Goal: Information Seeking & Learning: Learn about a topic

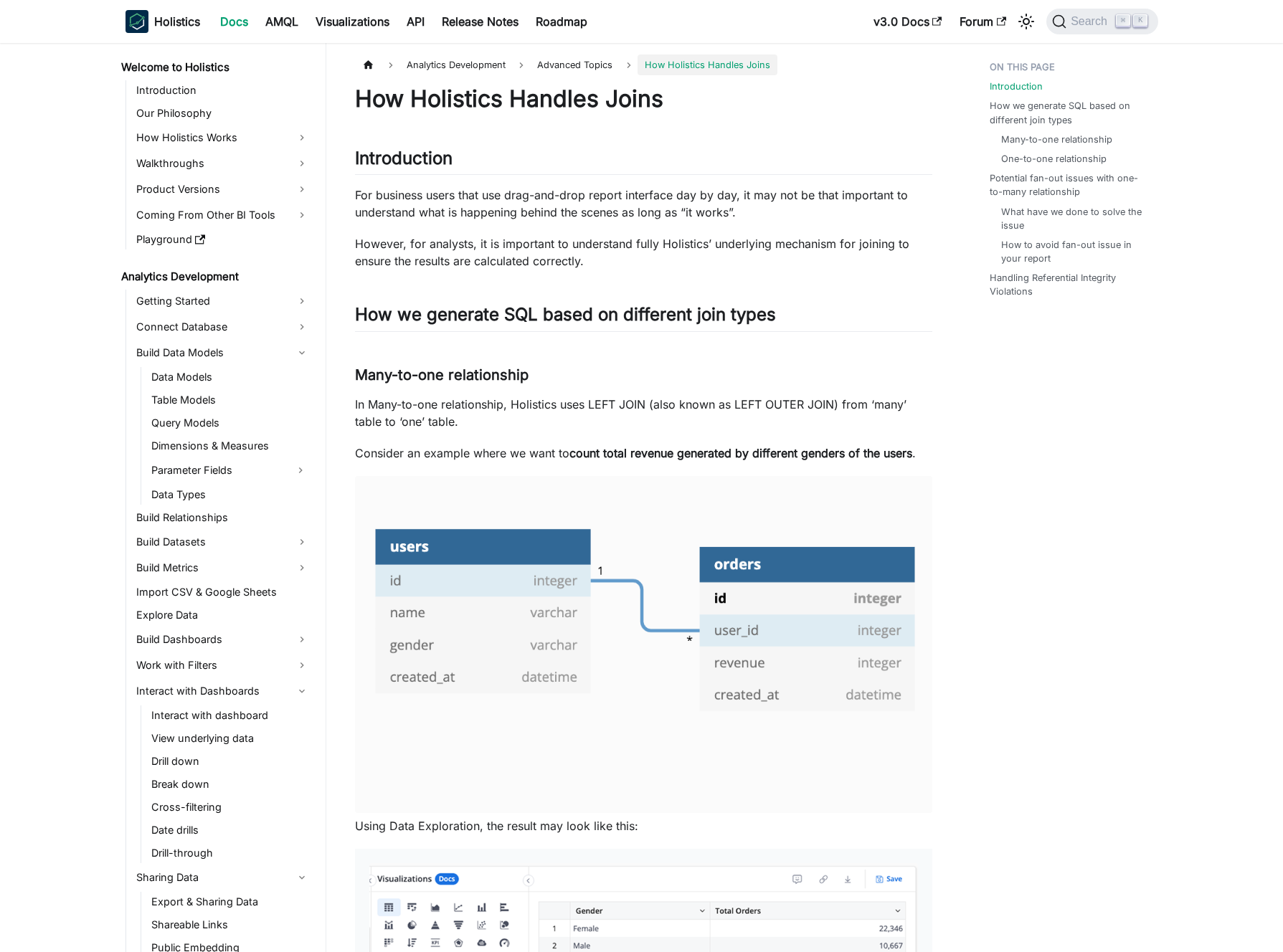
click at [670, 193] on p "For business users that use drag-and-drop report interface day by day, it may n…" at bounding box center [643, 204] width 577 height 34
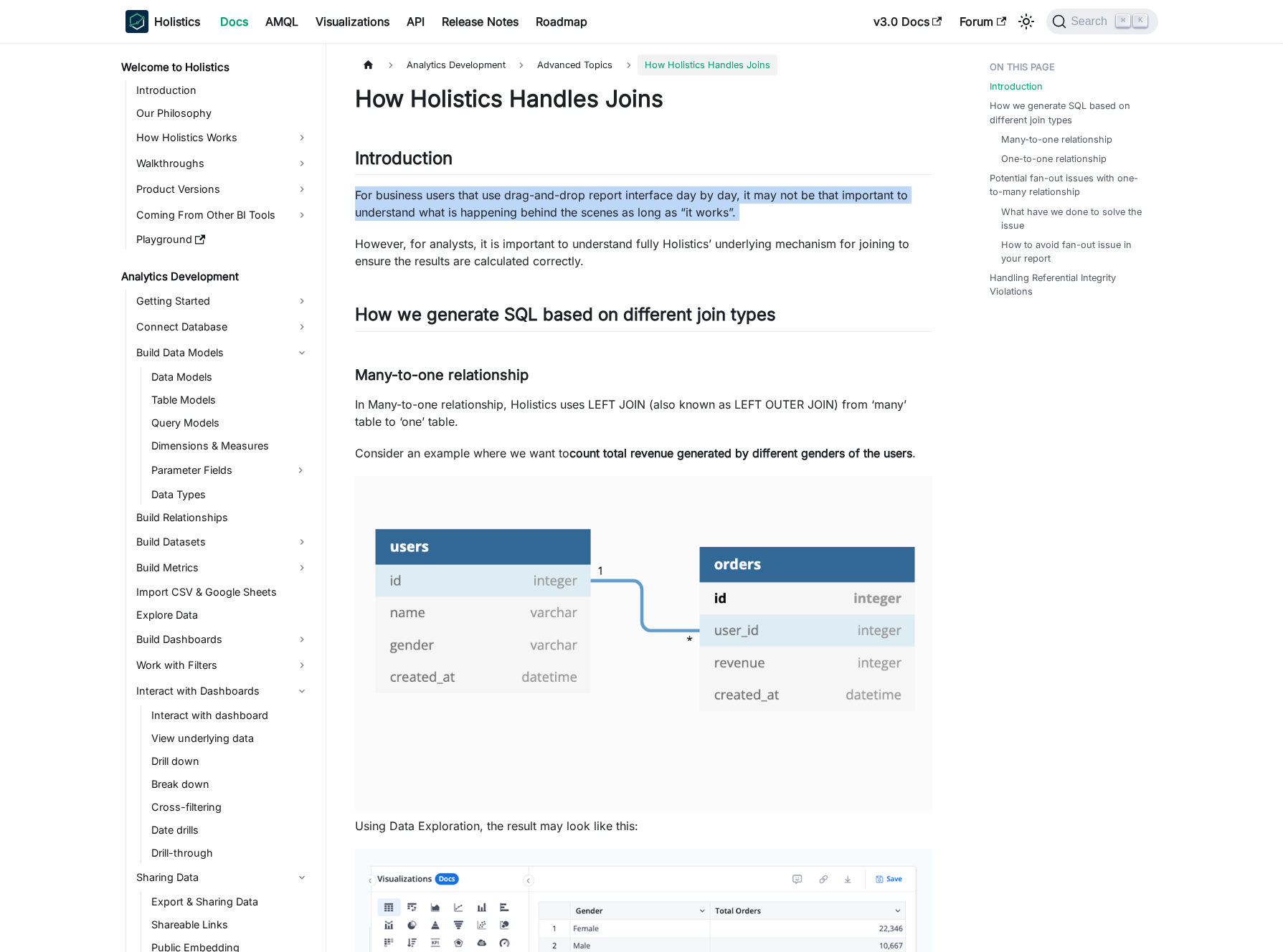
click at [670, 193] on p "For business users that use drag-and-drop report interface day by day, it may n…" at bounding box center [643, 204] width 577 height 34
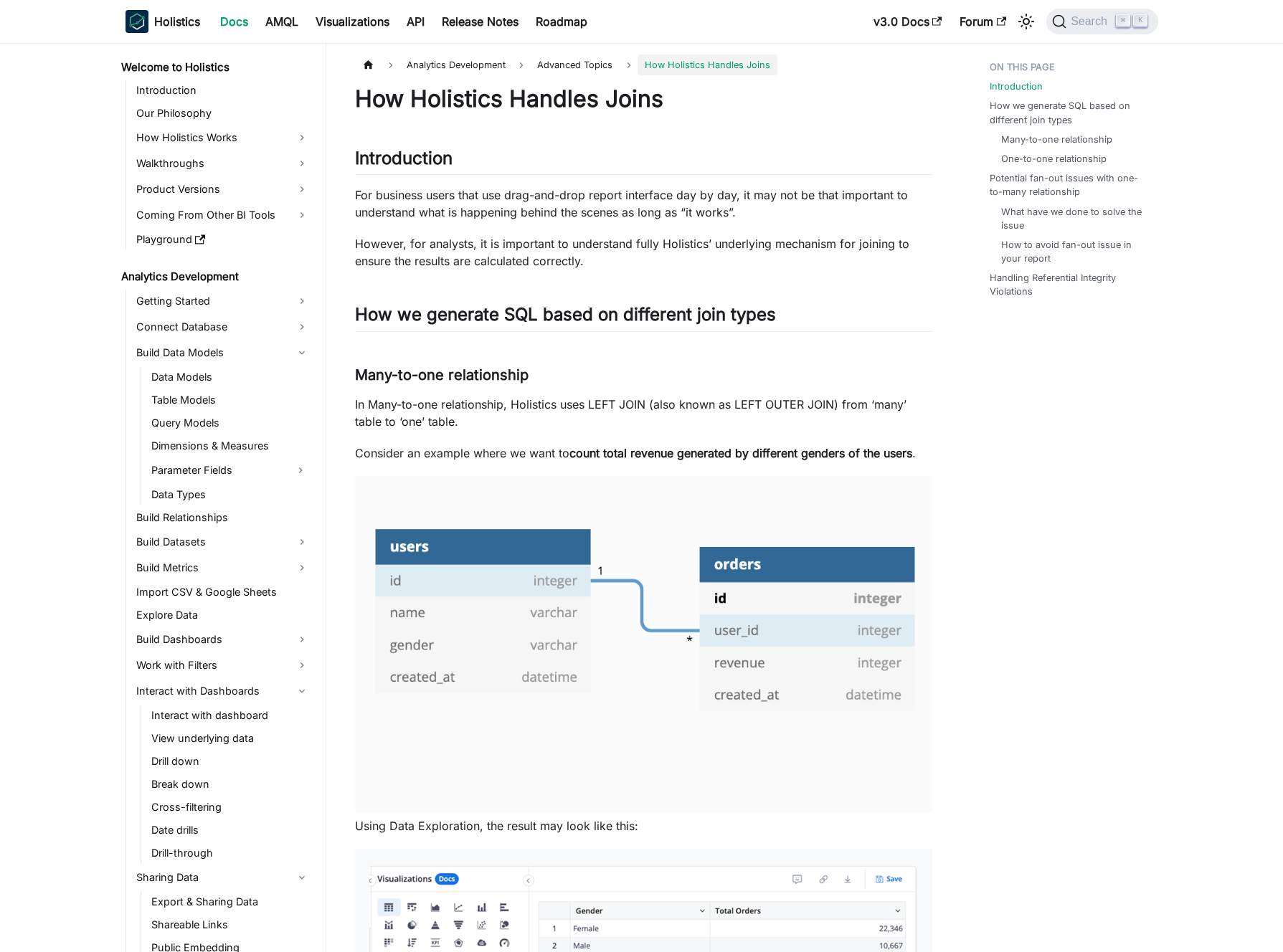
click at [654, 197] on p "For business users that use drag-and-drop report interface day by day, it may n…" at bounding box center [643, 204] width 577 height 34
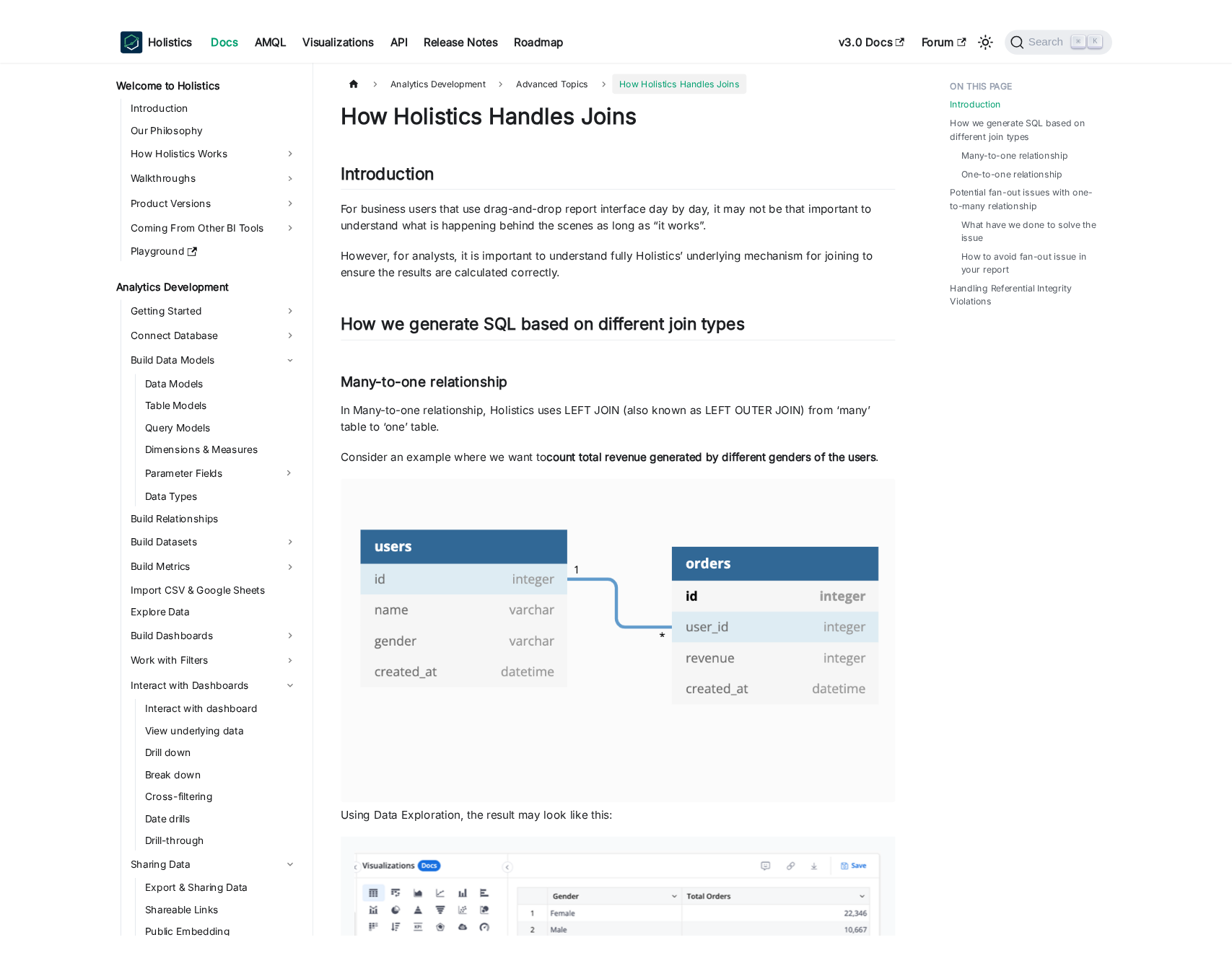
scroll to position [1232, 0]
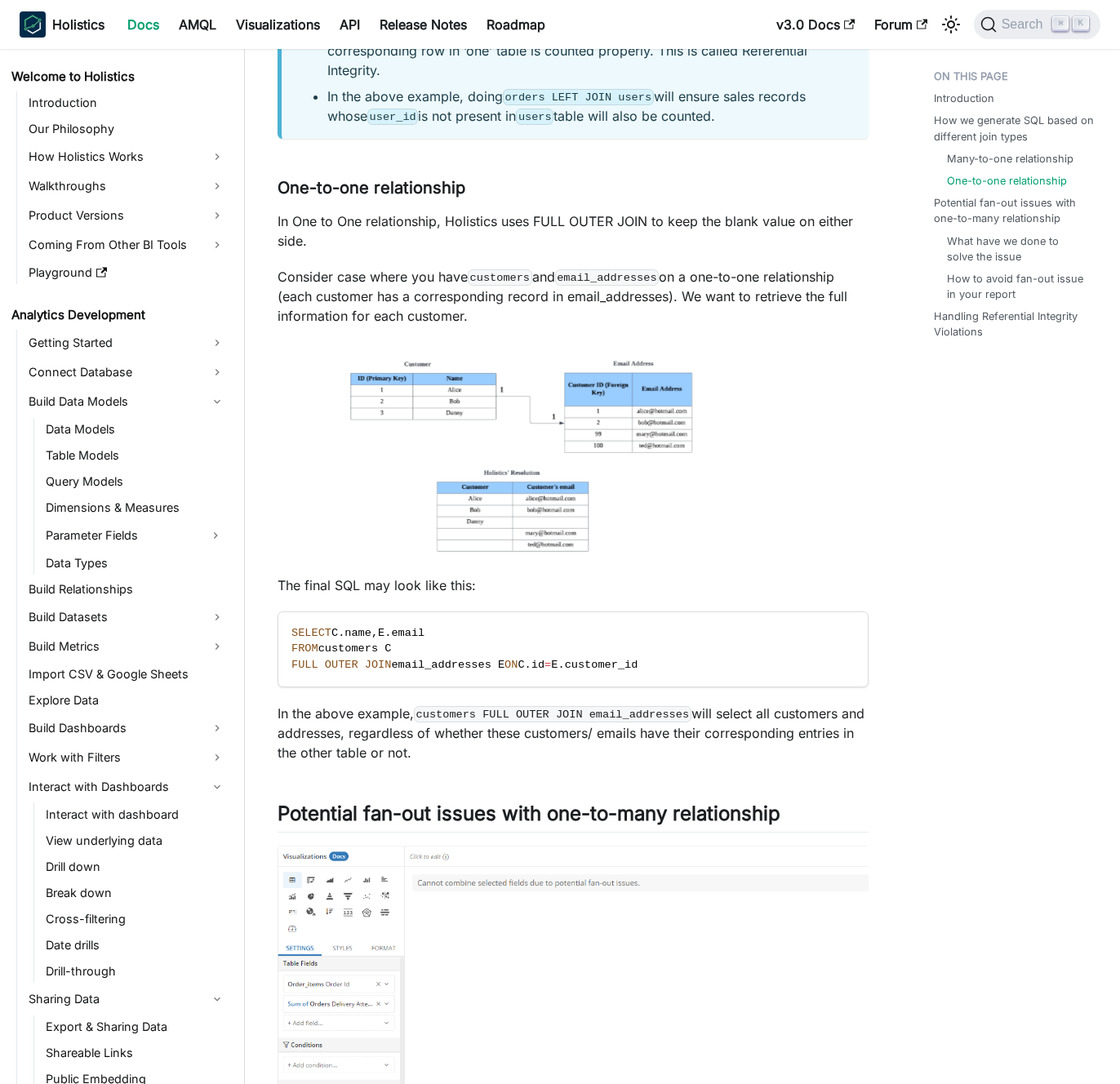
click at [408, 280] on p "Consider case where you have customers and email_addresses on a one-to-one rela…" at bounding box center [572, 296] width 591 height 59
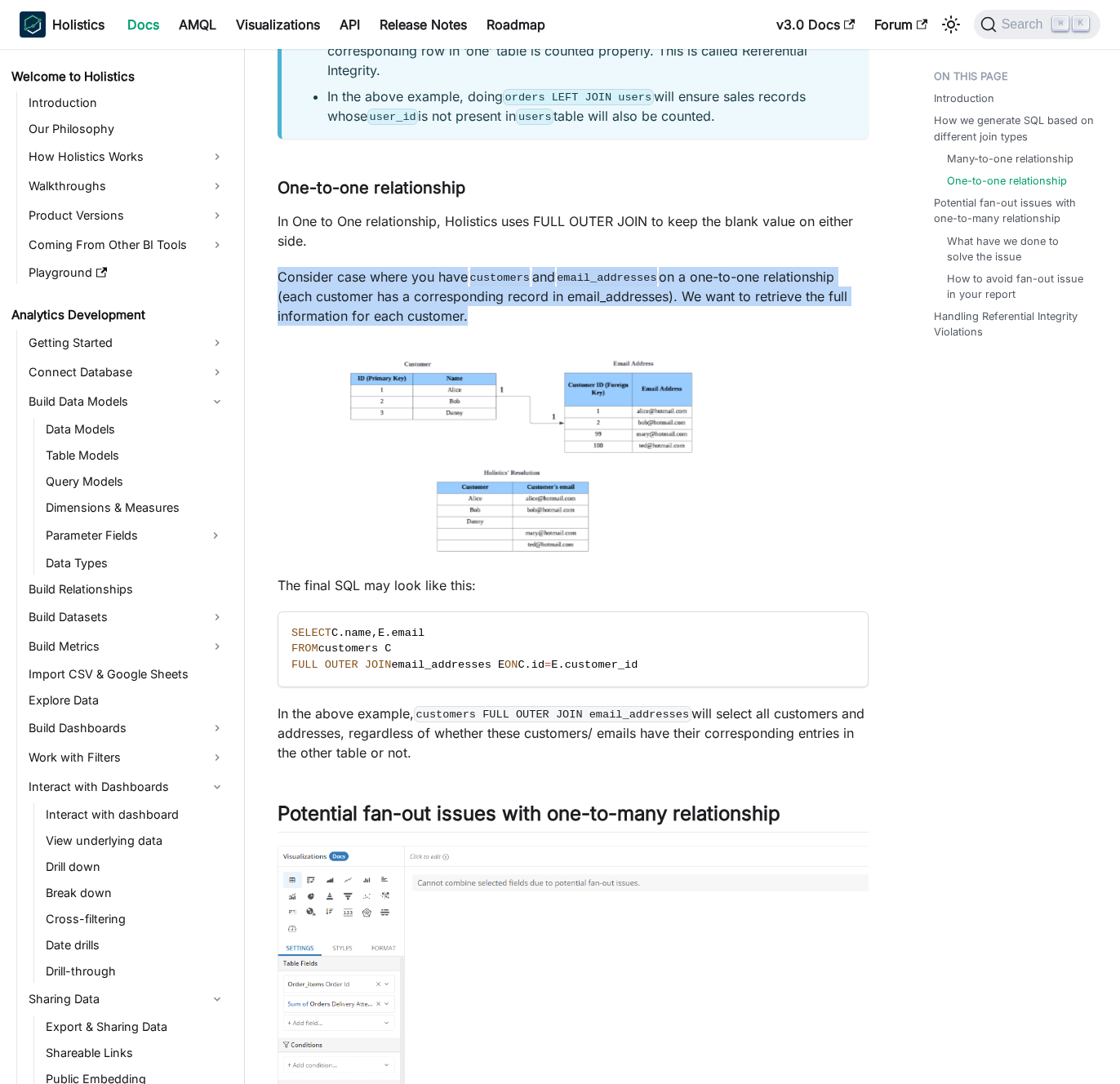
click at [408, 280] on p "Consider case where you have customers and email_addresses on a one-to-one rela…" at bounding box center [572, 296] width 591 height 59
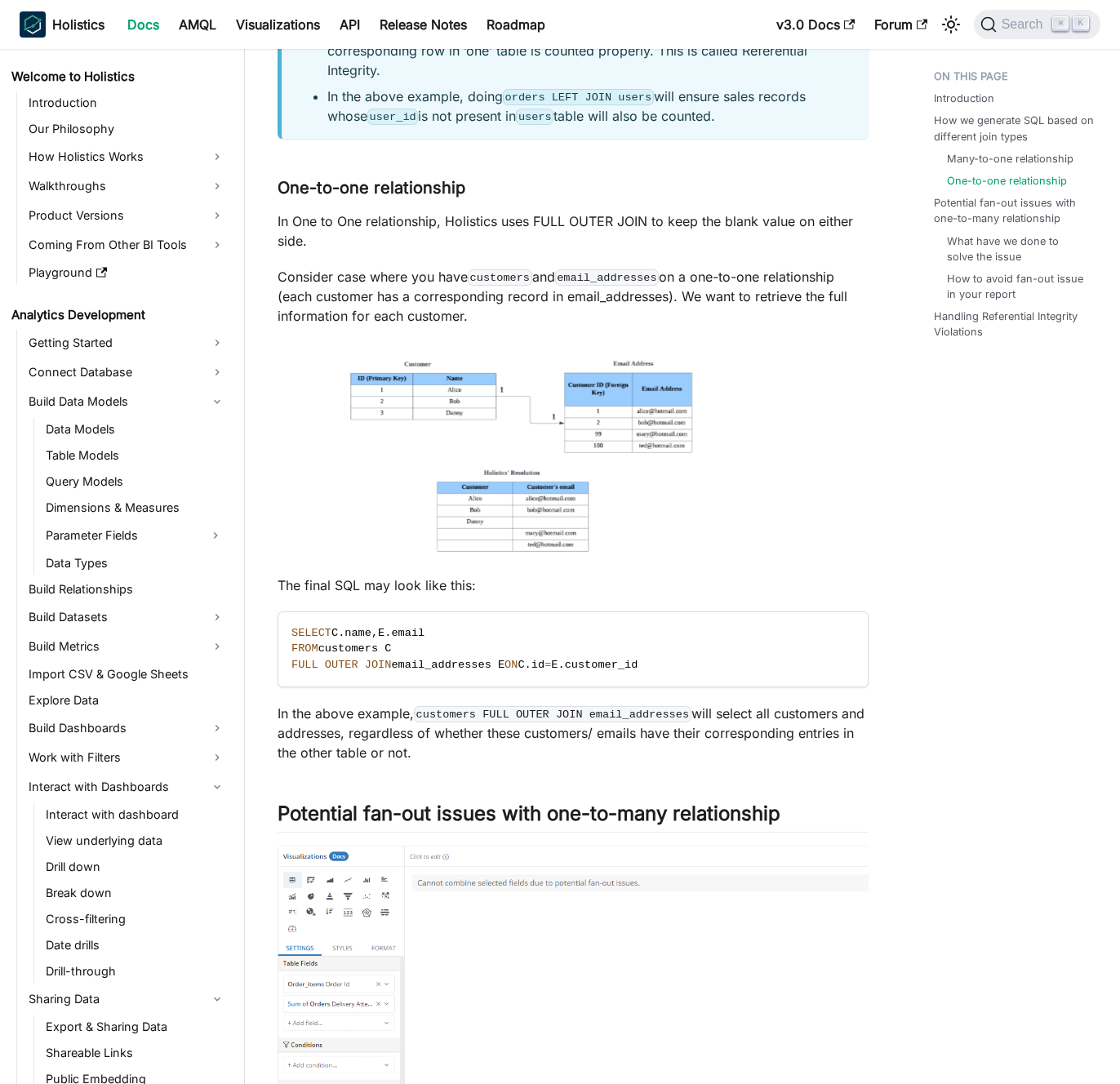
click at [416, 288] on p "Consider case where you have customers and email_addresses on a one-to-one rela…" at bounding box center [572, 296] width 591 height 59
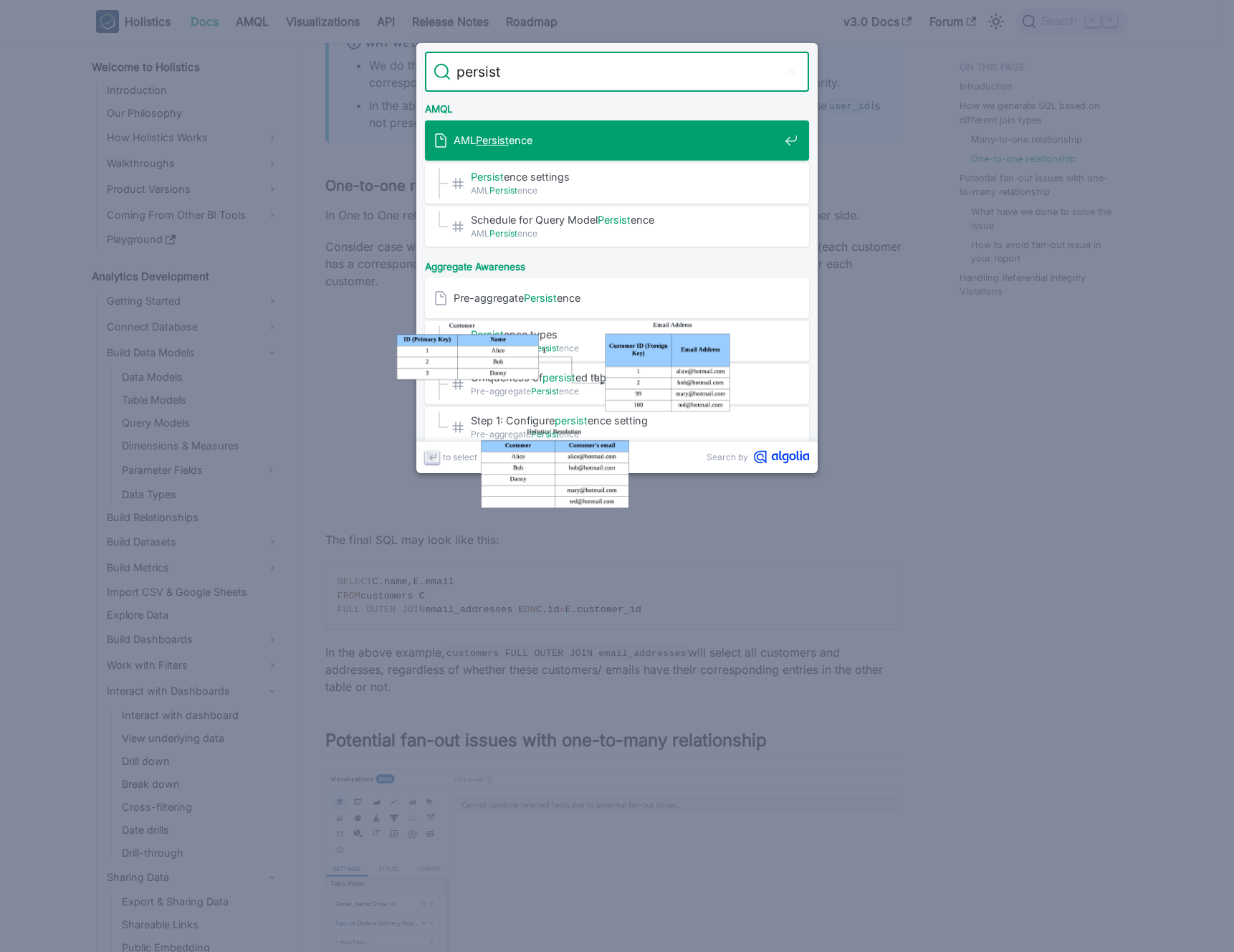
type input "persiste"
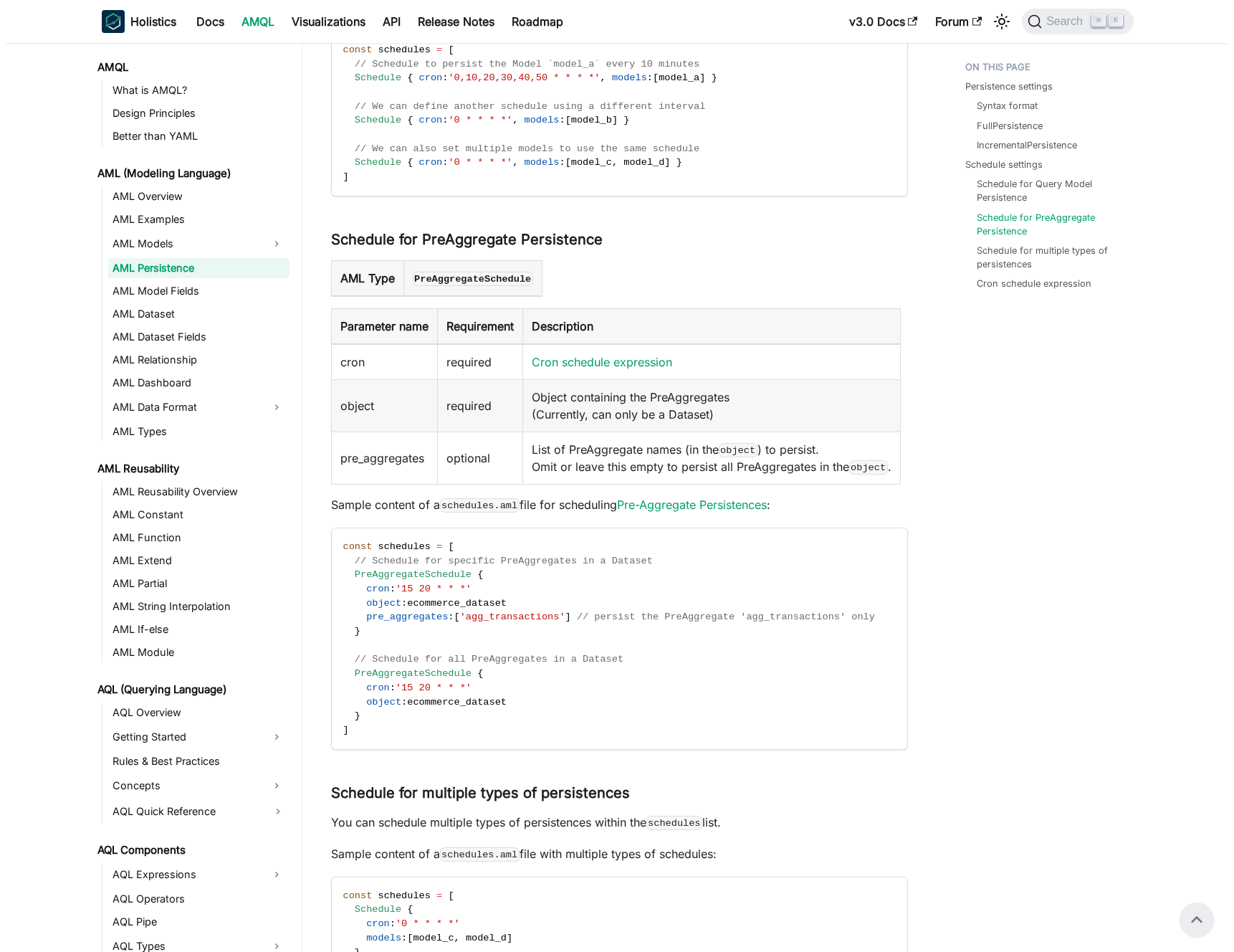
scroll to position [1771, 0]
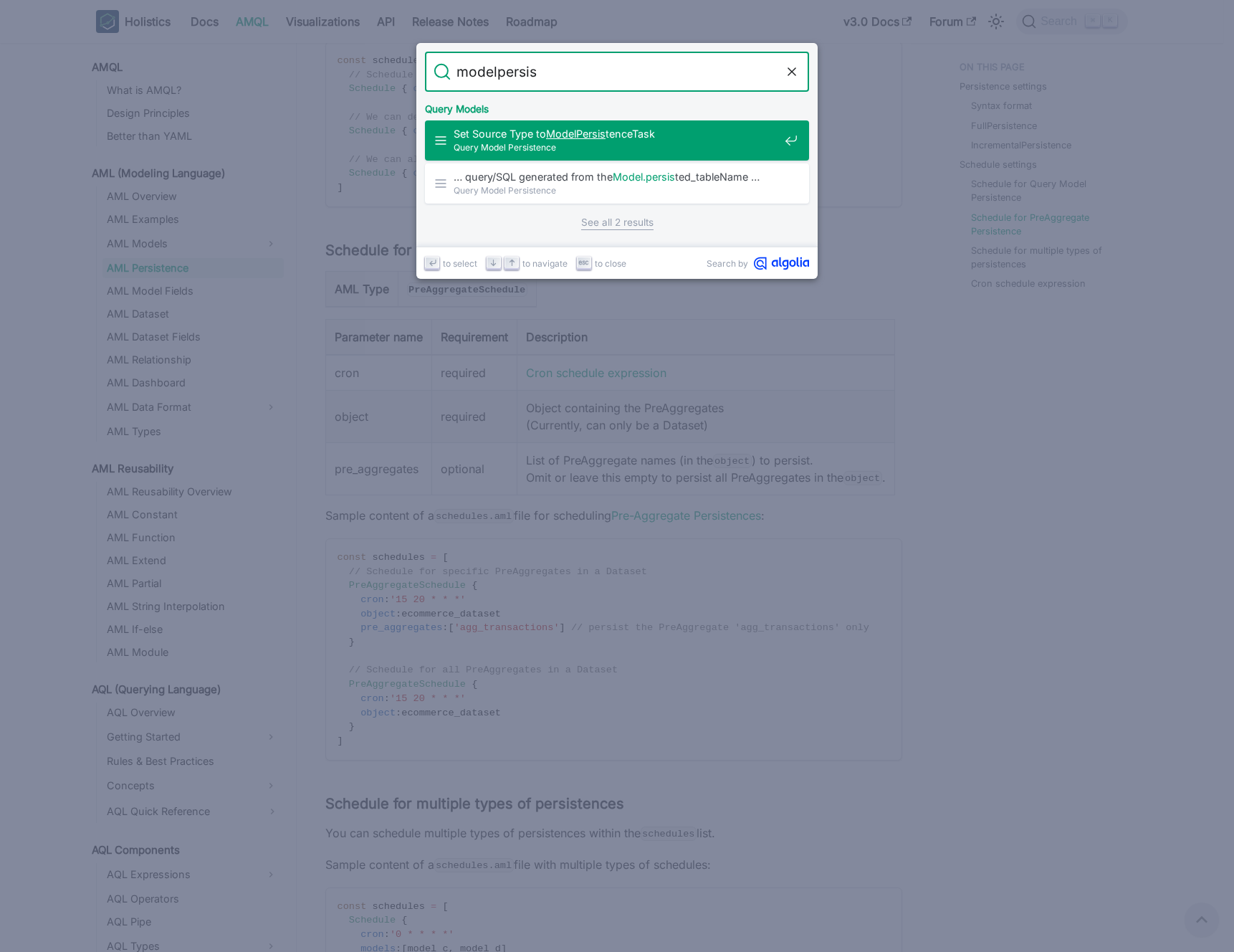
type input "model persis"
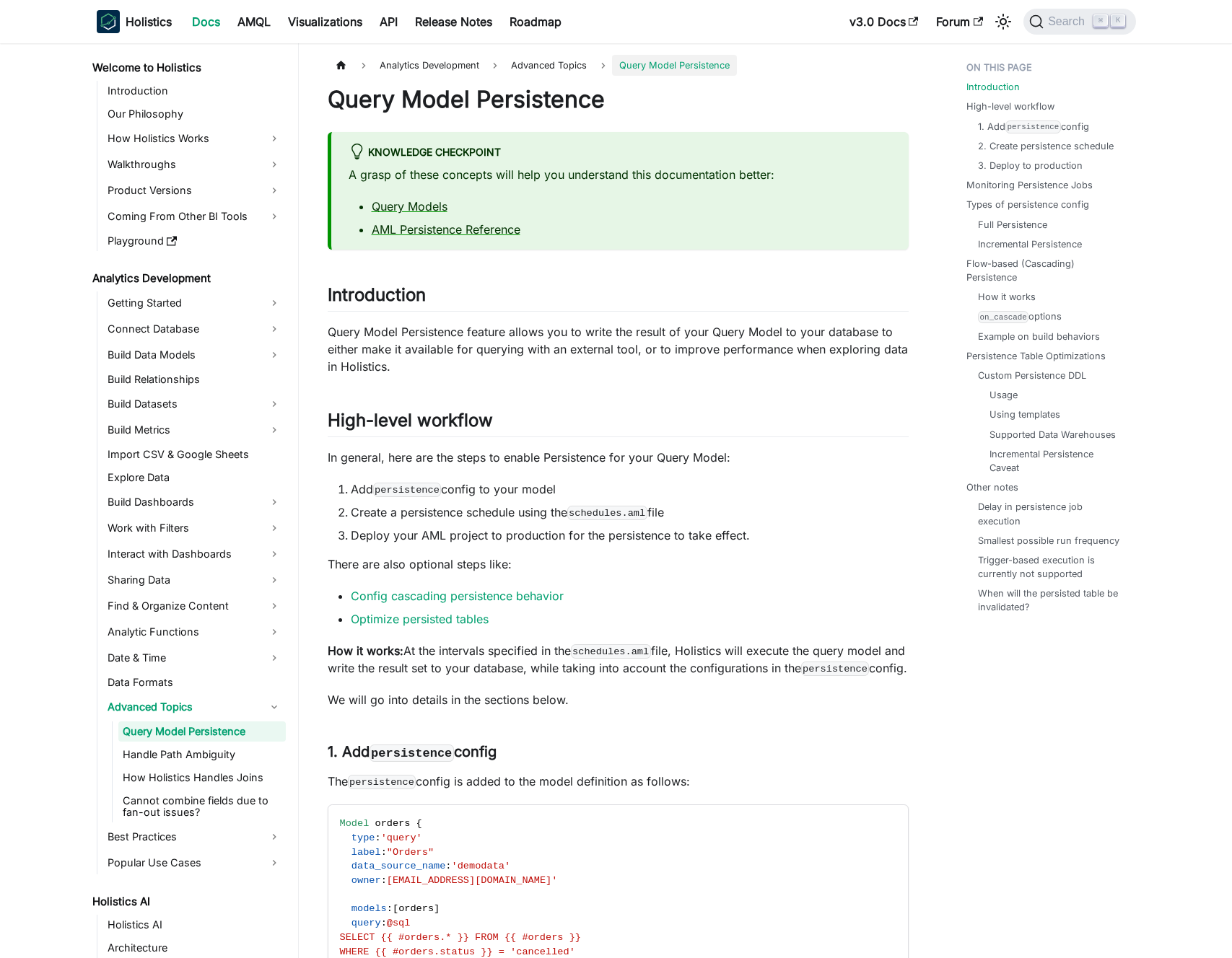
click at [485, 344] on p "Query Model Persistence feature allows you to write the result of your Query Mo…" at bounding box center [618, 349] width 581 height 52
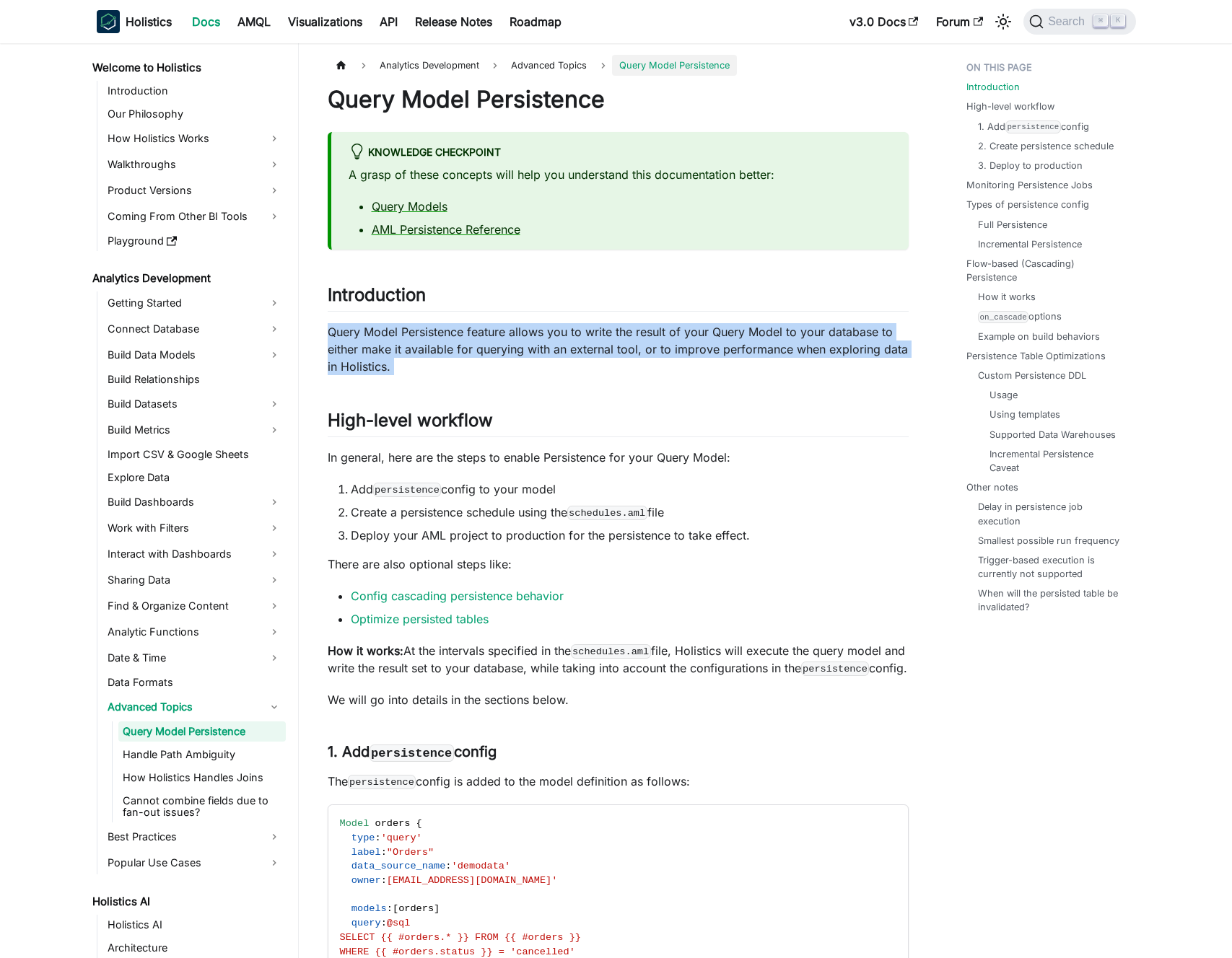
click at [485, 344] on p "Query Model Persistence feature allows you to write the result of your Query Mo…" at bounding box center [618, 349] width 581 height 52
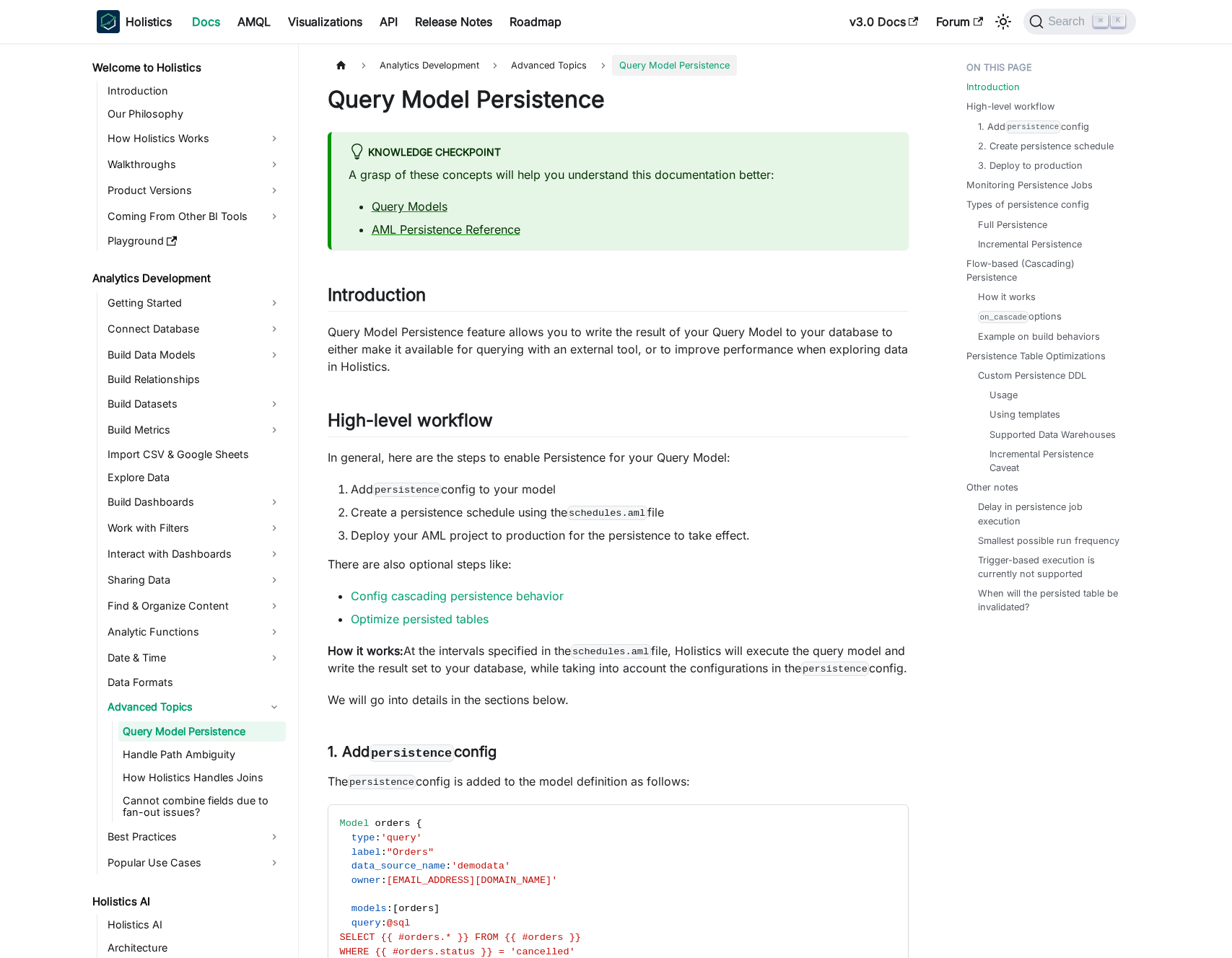
click at [494, 345] on p "Query Model Persistence feature allows you to write the result of your Query Mo…" at bounding box center [618, 349] width 581 height 52
click at [497, 347] on p "Query Model Persistence feature allows you to write the result of your Query Mo…" at bounding box center [618, 349] width 581 height 52
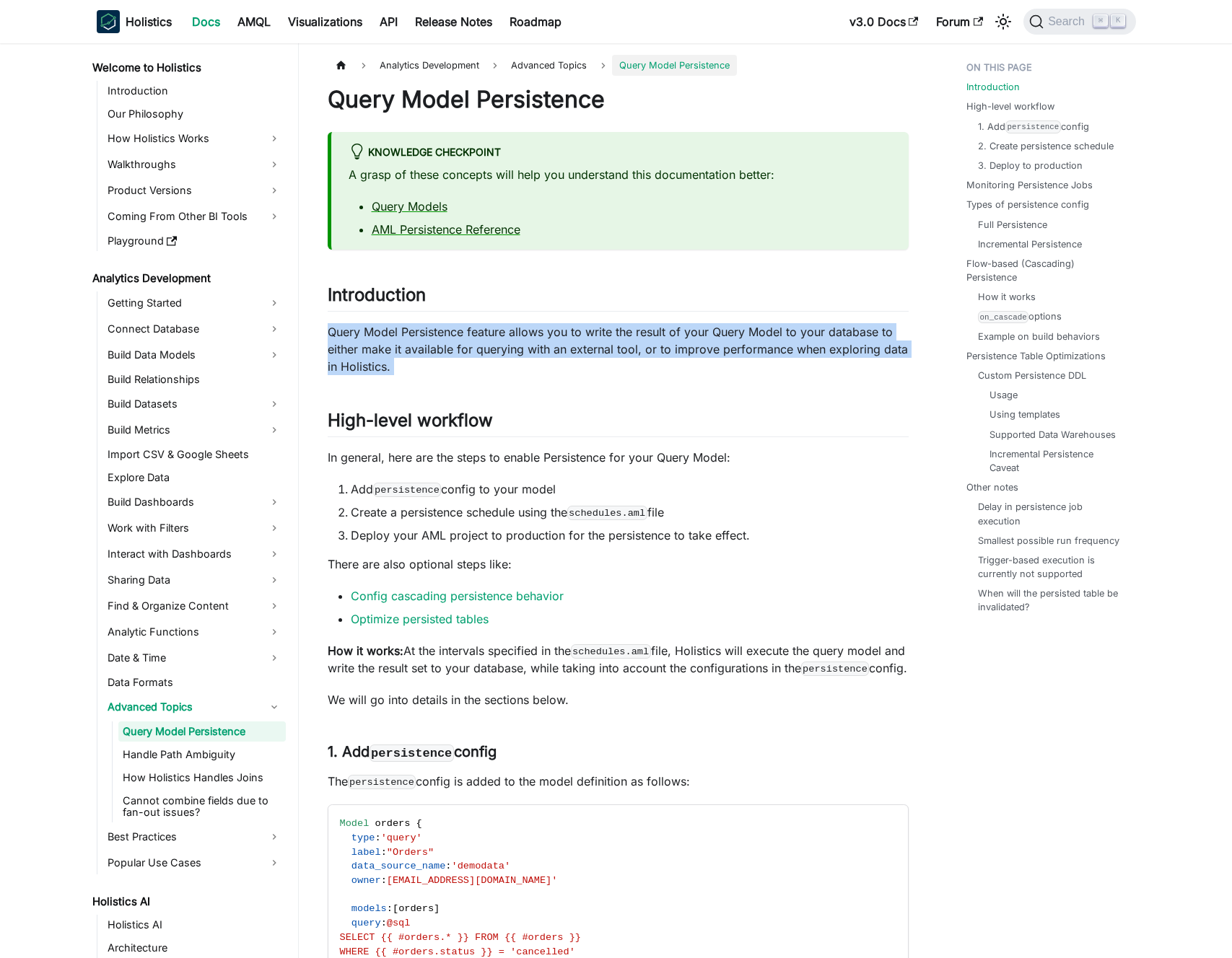
click at [497, 347] on p "Query Model Persistence feature allows you to write the result of your Query Mo…" at bounding box center [618, 349] width 581 height 52
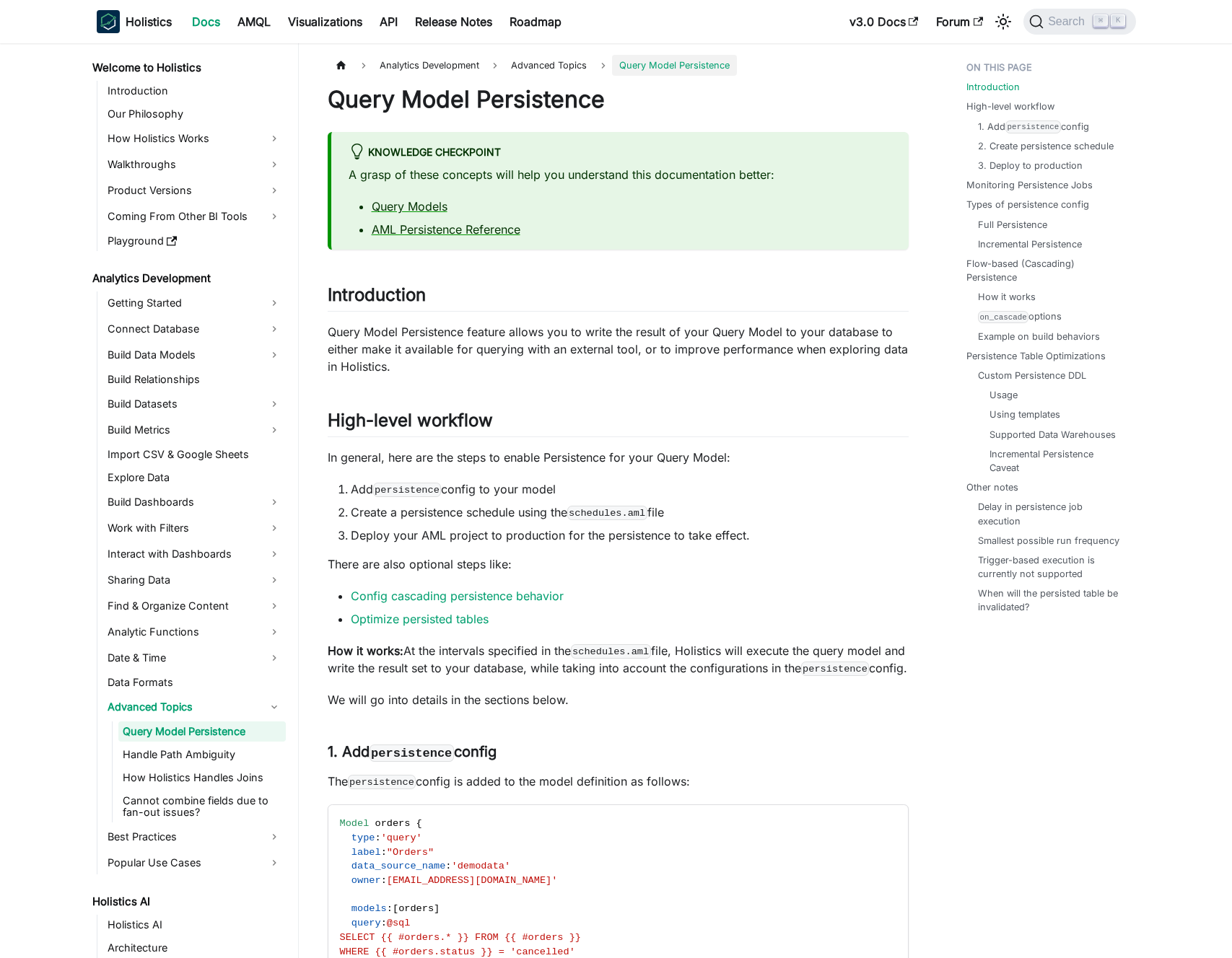
click at [506, 351] on p "Query Model Persistence feature allows you to write the result of your Query Mo…" at bounding box center [618, 349] width 581 height 52
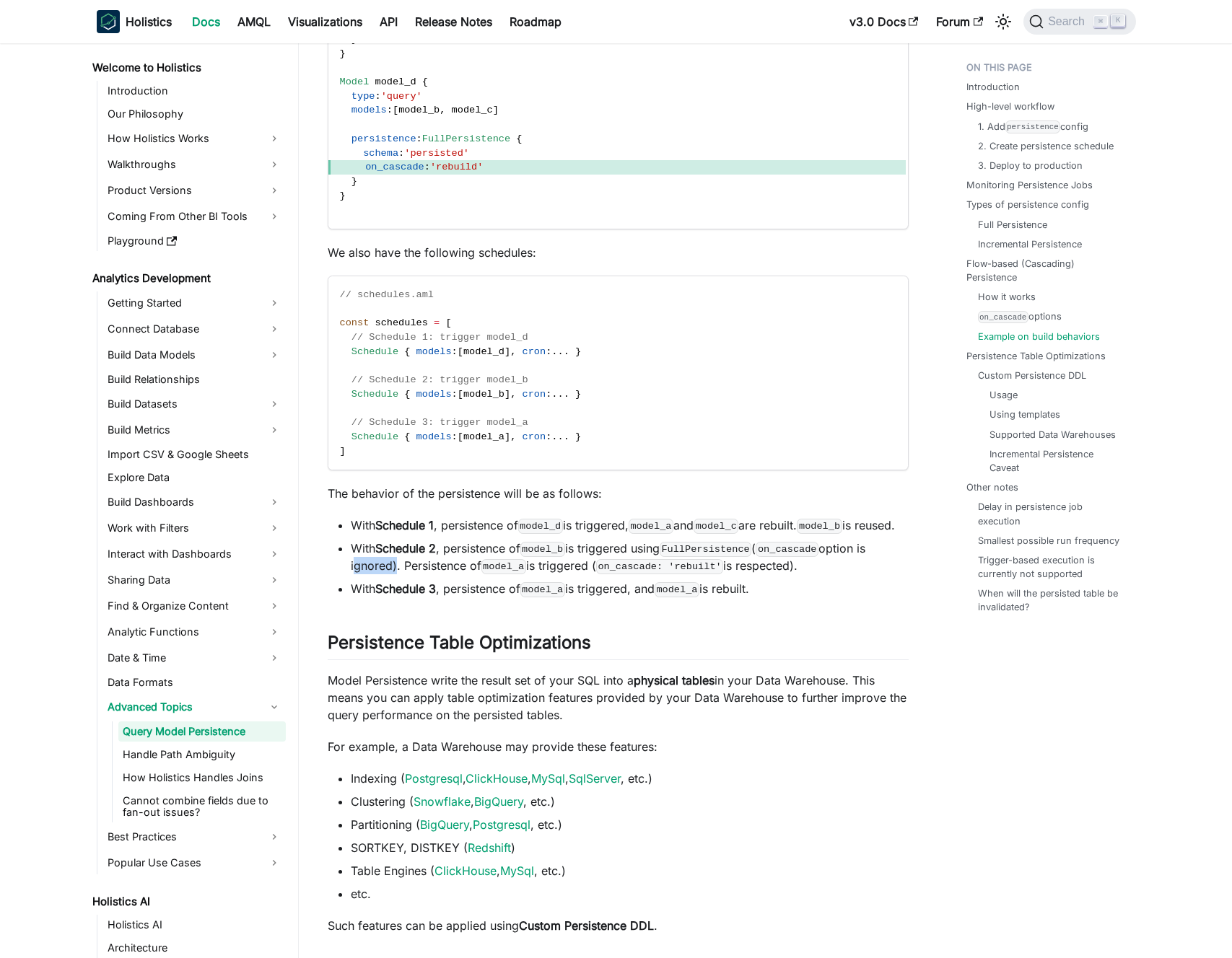
scroll to position [7450, 0]
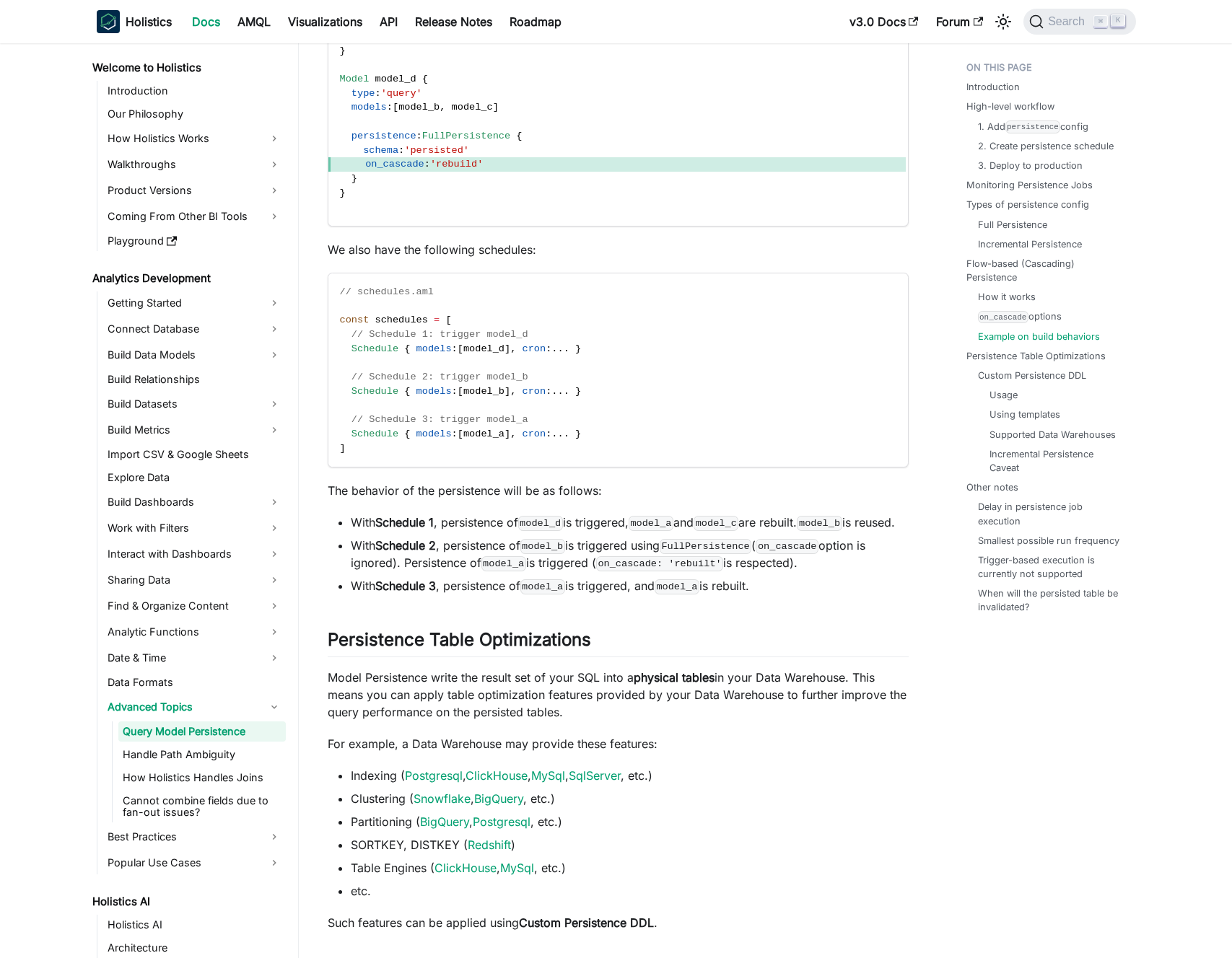
click at [607, 571] on li "With Schedule 2 , persistence of model_b is triggered using FullPersistence ( o…" at bounding box center [630, 554] width 558 height 35
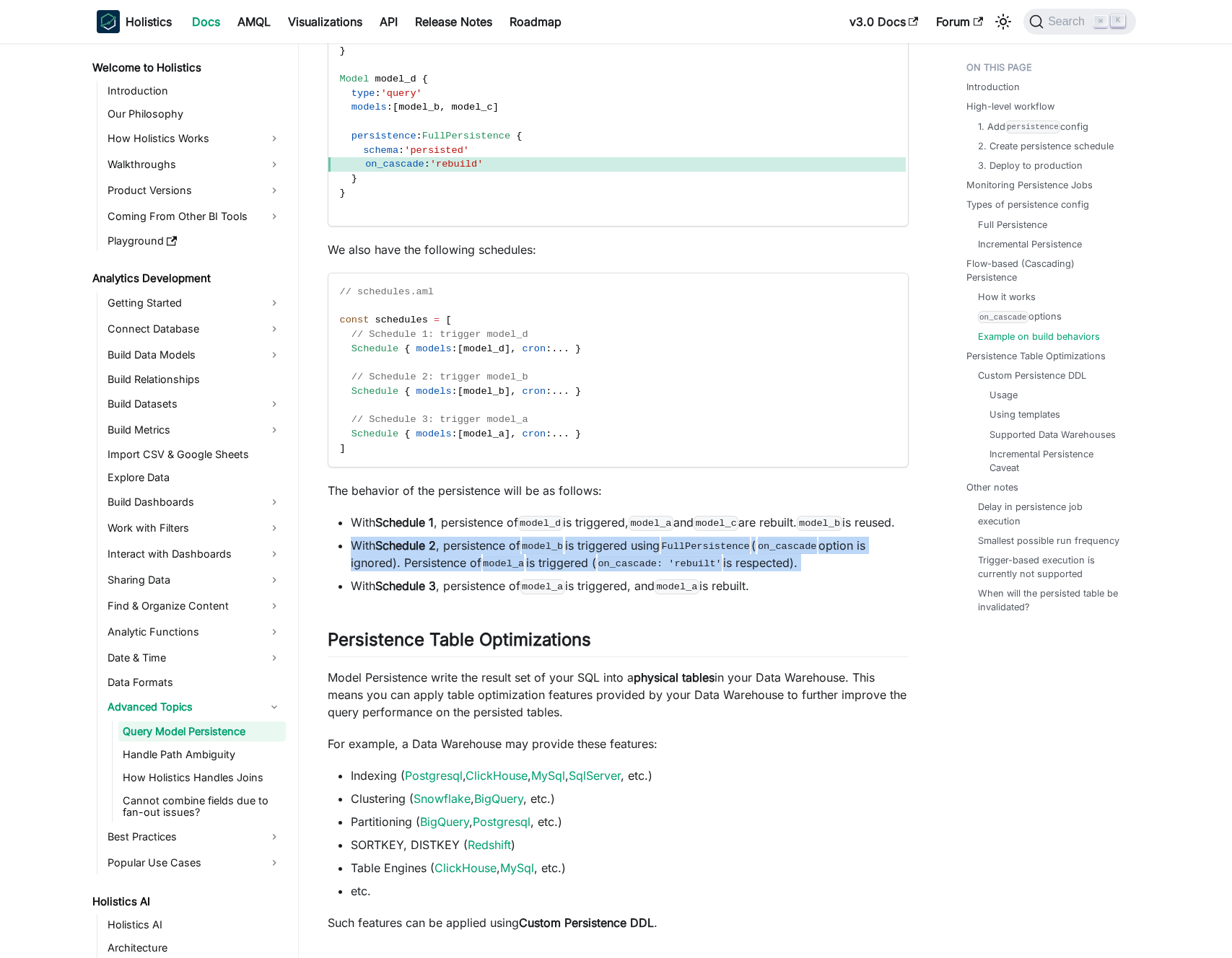
click at [607, 571] on li "With Schedule 2 , persistence of model_b is triggered using FullPersistence ( o…" at bounding box center [630, 554] width 558 height 35
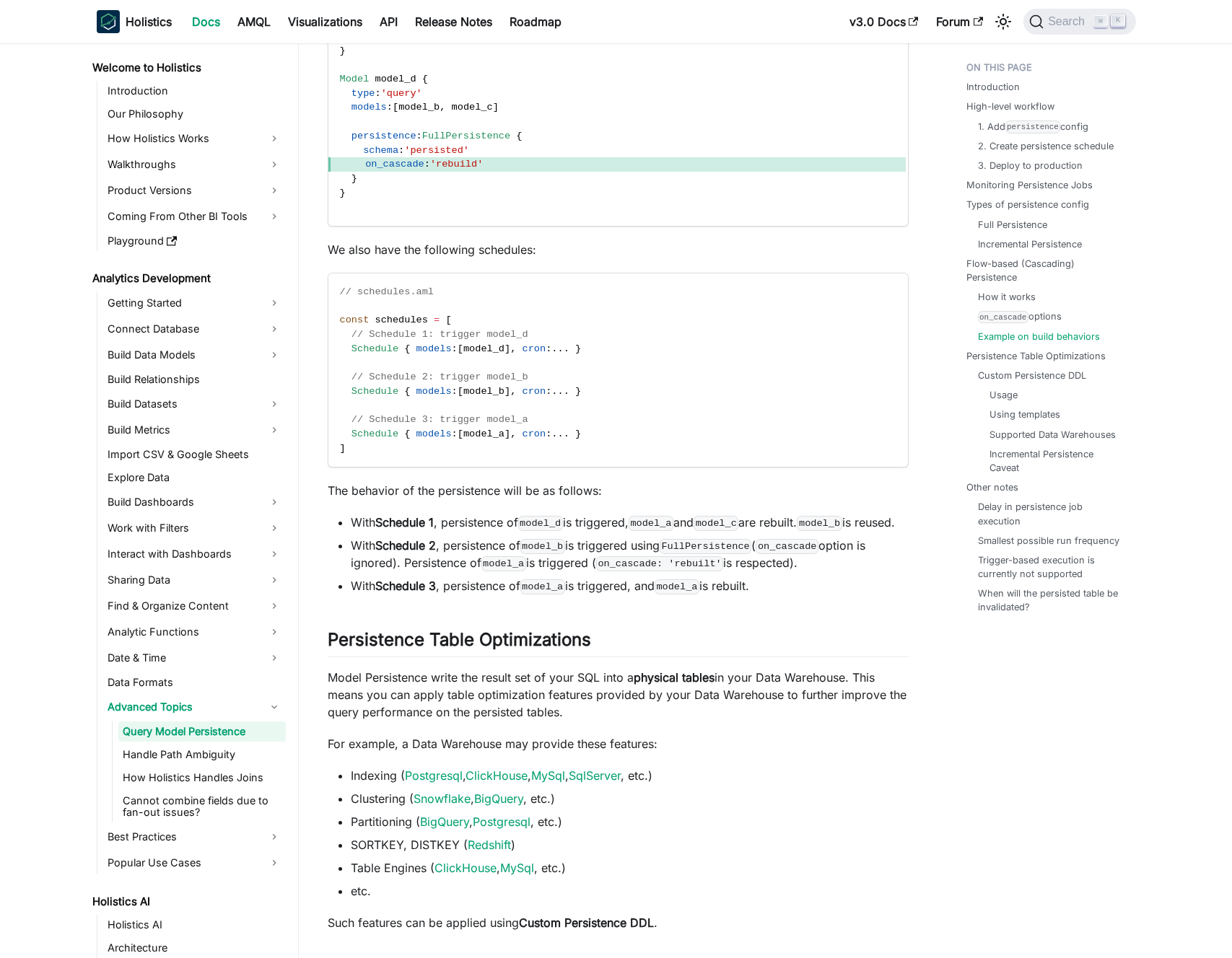
click at [614, 571] on li "With Schedule 2 , persistence of model_b is triggered using FullPersistence ( o…" at bounding box center [630, 554] width 558 height 35
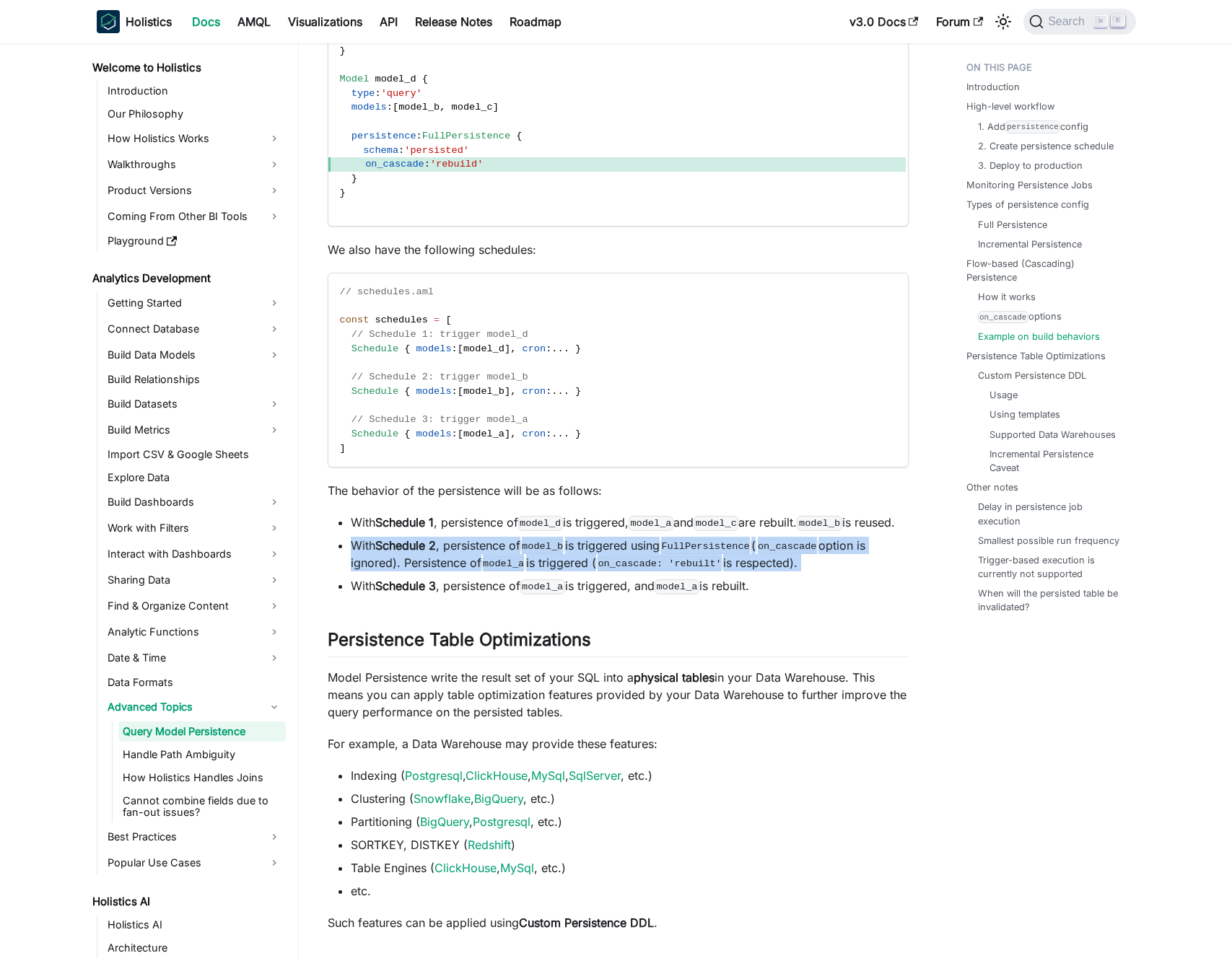
click at [614, 571] on li "With Schedule 2 , persistence of model_b is triggered using FullPersistence ( o…" at bounding box center [630, 554] width 558 height 35
click at [621, 571] on li "With Schedule 2 , persistence of model_b is triggered using FullPersistence ( o…" at bounding box center [630, 554] width 558 height 35
click at [627, 571] on li "With Schedule 2 , persistence of model_b is triggered using FullPersistence ( o…" at bounding box center [630, 554] width 558 height 35
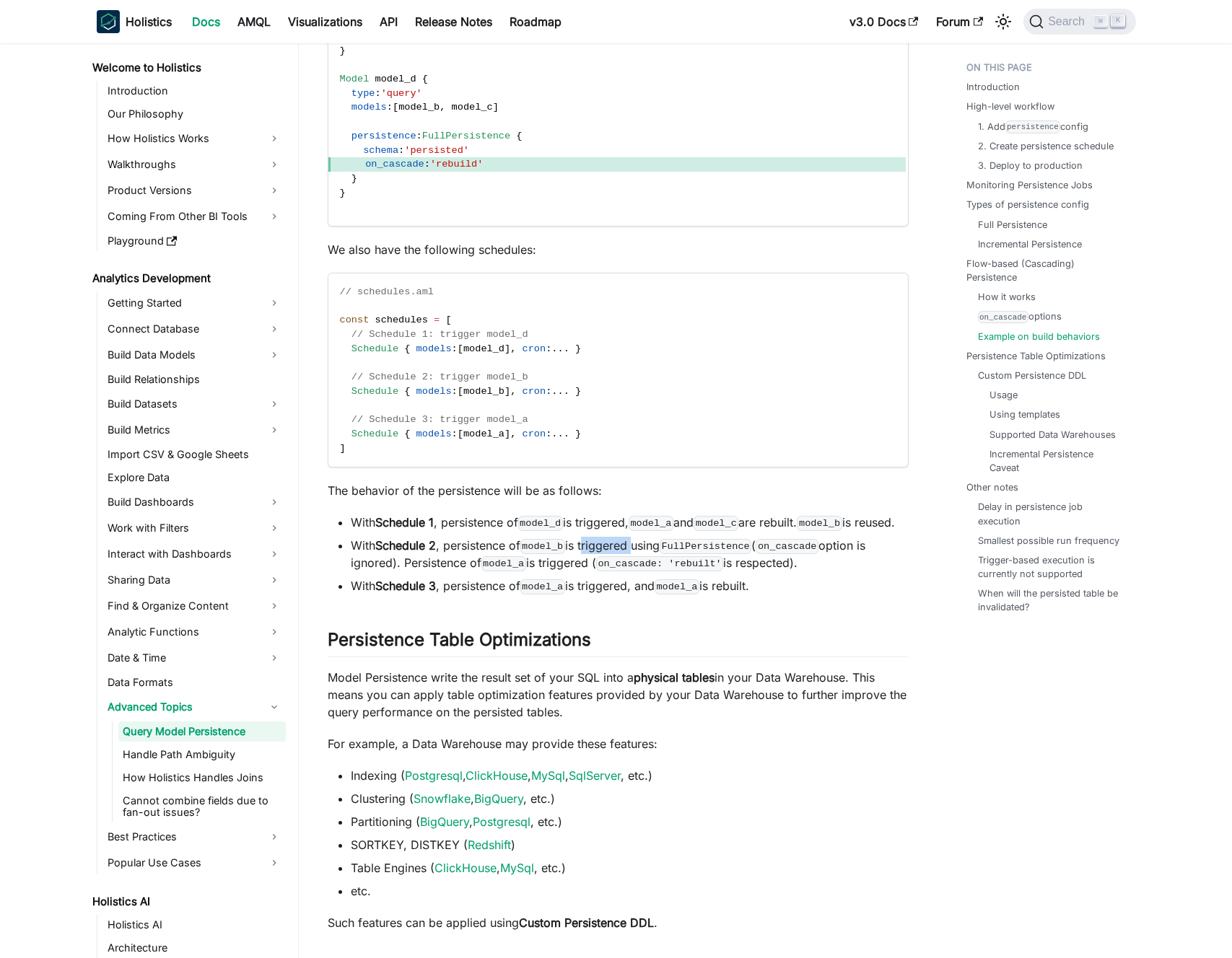
click at [627, 571] on li "With Schedule 2 , persistence of model_b is triggered using FullPersistence ( o…" at bounding box center [630, 554] width 558 height 35
click at [632, 571] on li "With Schedule 2 , persistence of model_b is triggered using FullPersistence ( o…" at bounding box center [630, 554] width 558 height 35
drag, startPoint x: 632, startPoint y: 580, endPoint x: 686, endPoint y: 578, distance: 54.0
click at [684, 571] on li "With Schedule 2 , persistence of model_b is triggered using FullPersistence ( o…" at bounding box center [630, 554] width 558 height 35
click at [687, 553] on code "FullPersistence" at bounding box center [705, 546] width 92 height 14
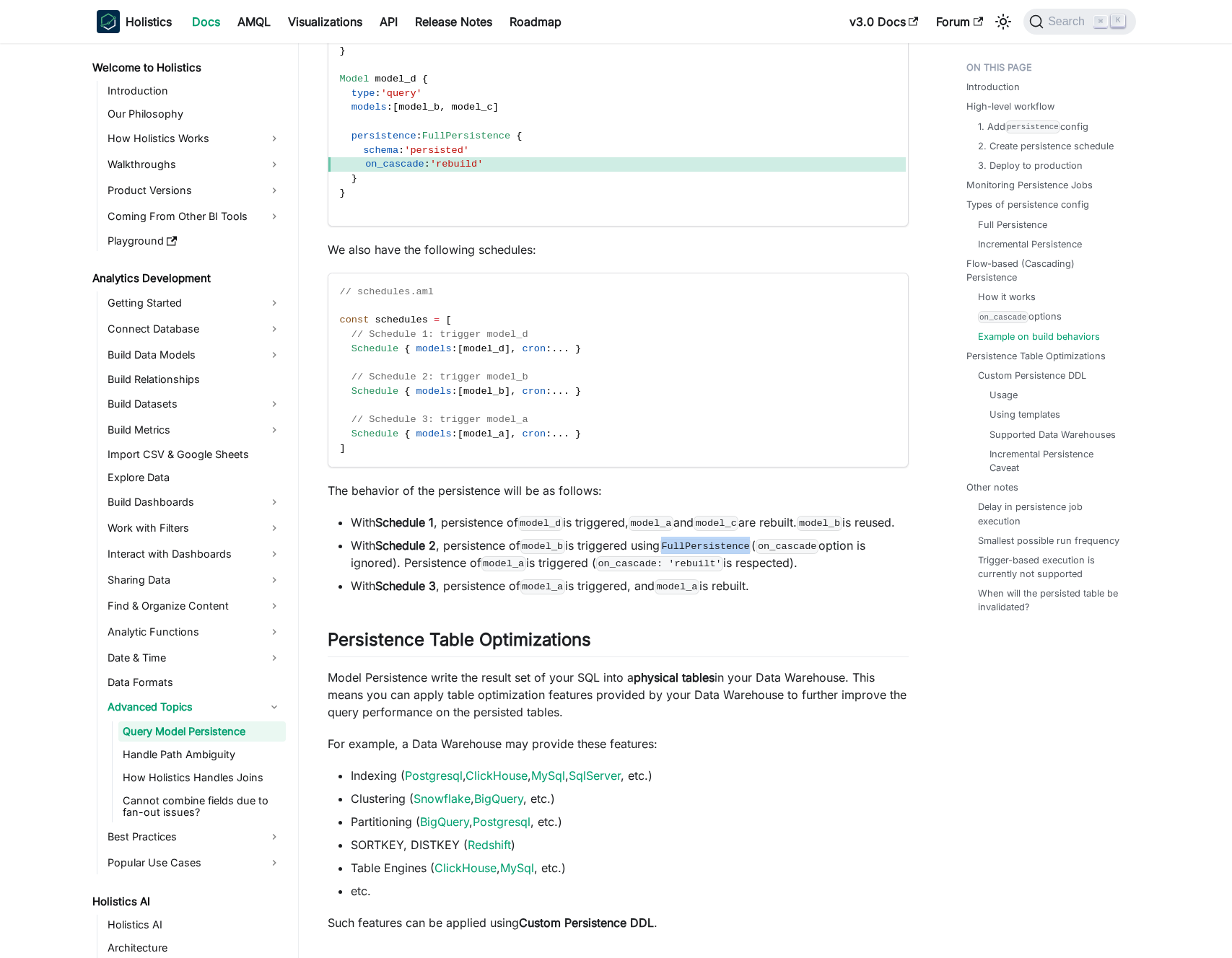
click at [687, 553] on code "FullPersistence" at bounding box center [705, 546] width 92 height 14
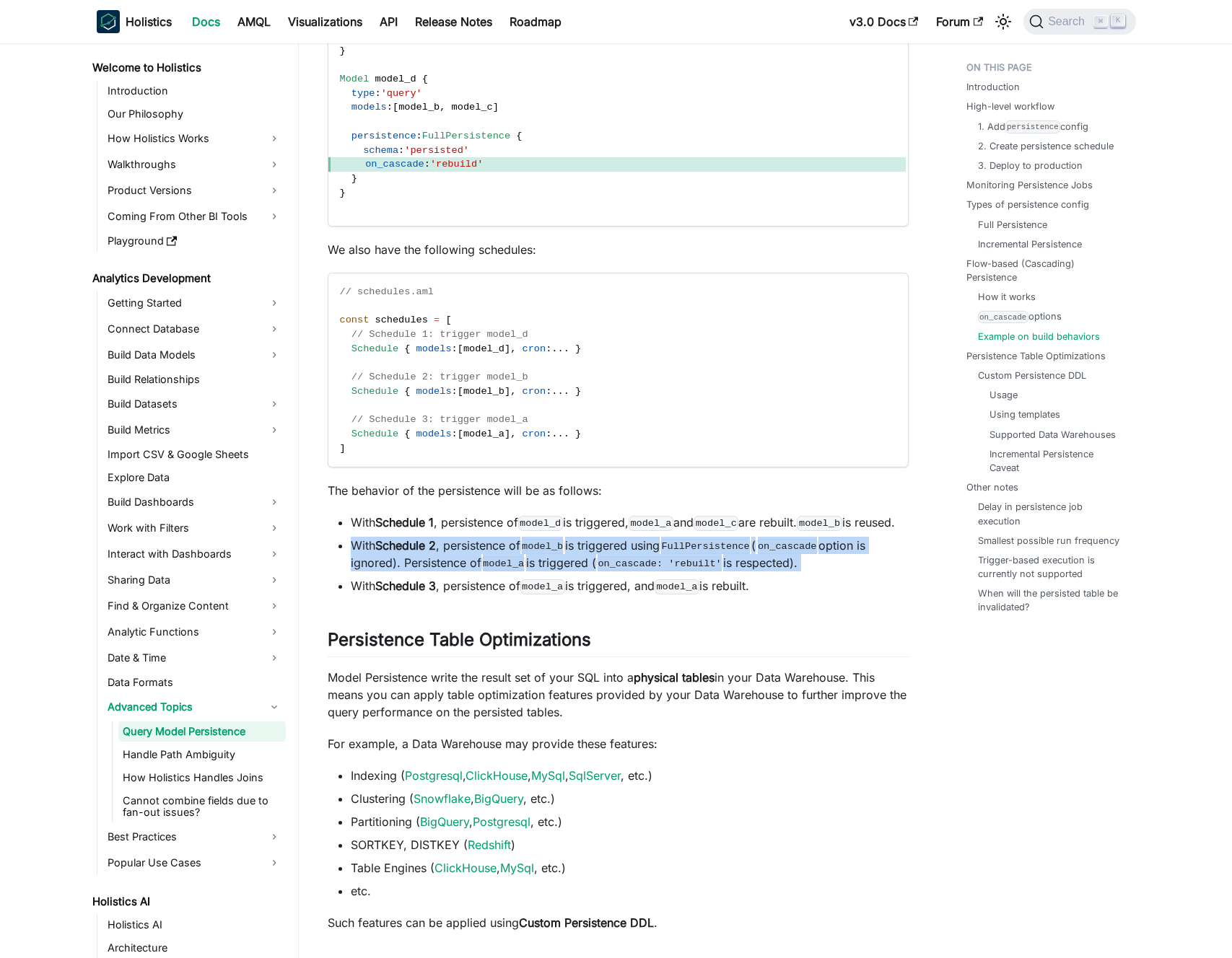
click at [687, 553] on code "FullPersistence" at bounding box center [705, 546] width 92 height 14
click at [679, 553] on code "FullPersistence" at bounding box center [705, 546] width 92 height 14
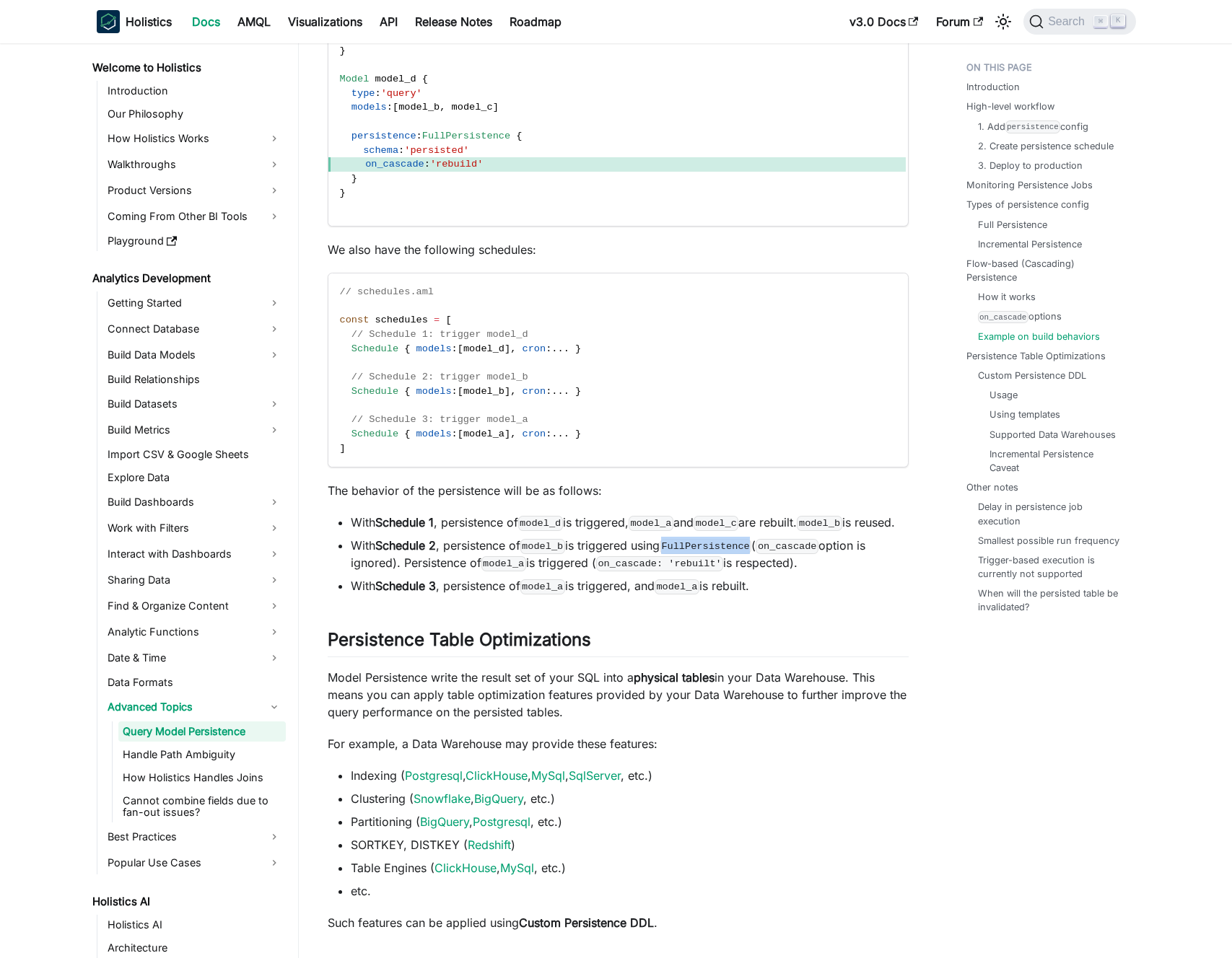
click at [679, 553] on code "FullPersistence" at bounding box center [705, 546] width 92 height 14
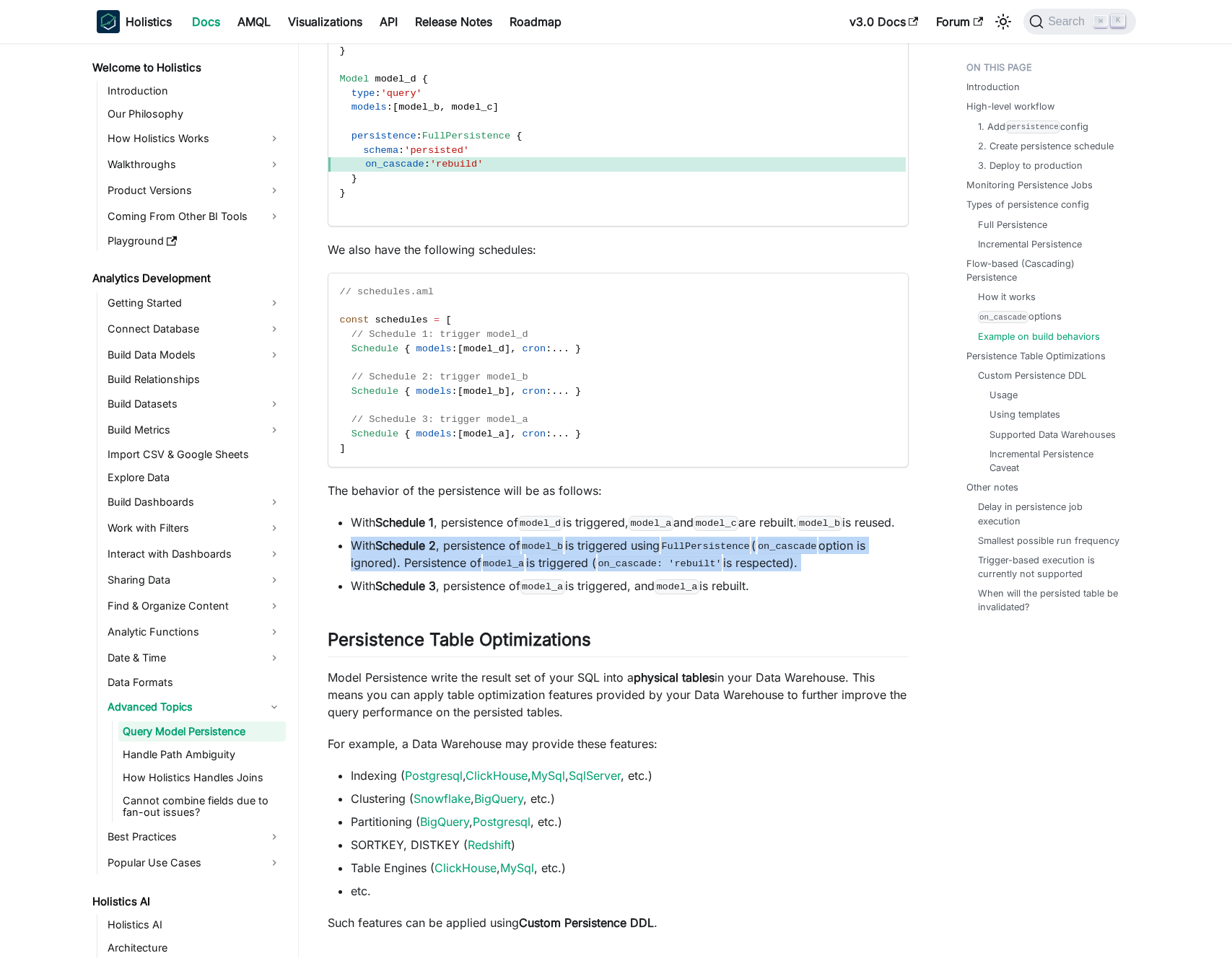
click at [679, 553] on code "FullPersistence" at bounding box center [705, 546] width 92 height 14
click at [668, 571] on li "With Schedule 2 , persistence of model_b is triggered using FullPersistence ( o…" at bounding box center [630, 554] width 558 height 35
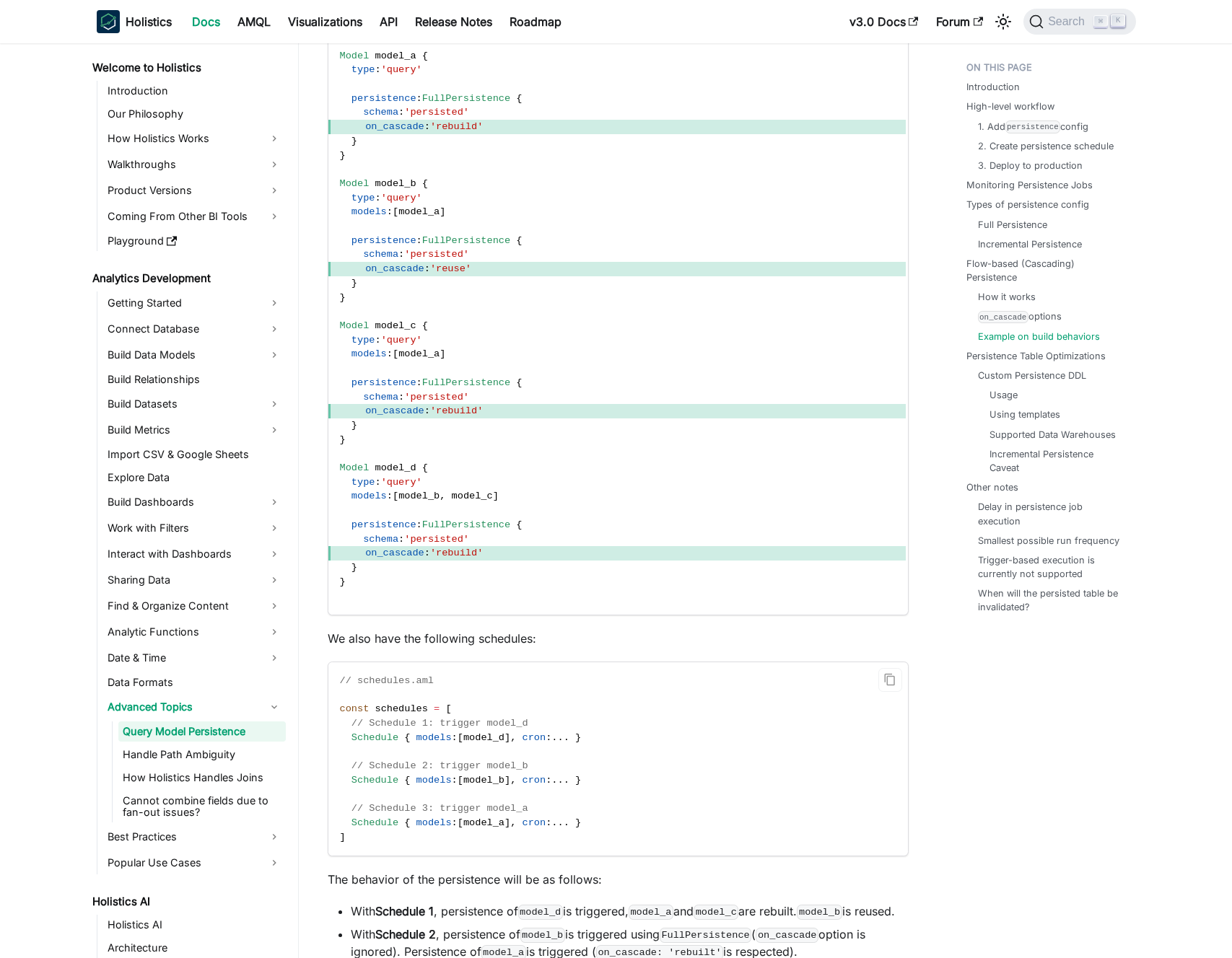
scroll to position [7154, 0]
